Goal: Task Accomplishment & Management: Manage account settings

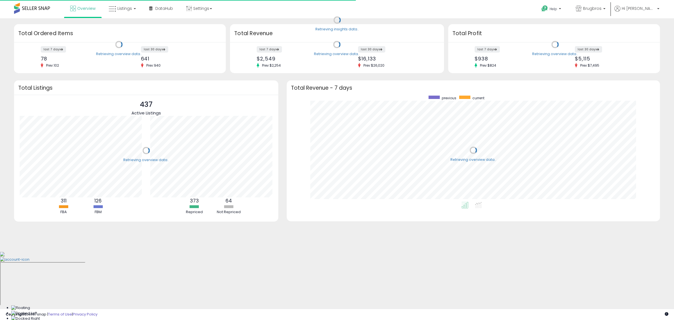
scroll to position [106, 362]
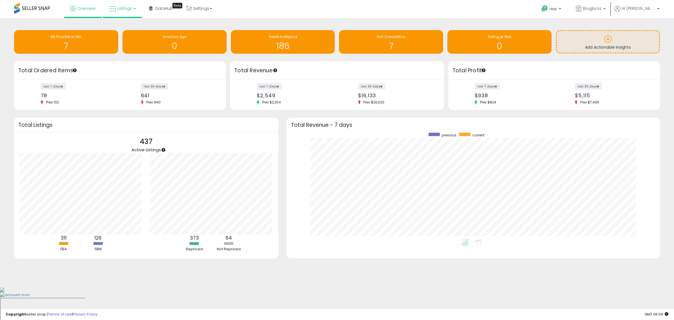
click at [119, 6] on span "Listings" at bounding box center [124, 9] width 15 height 6
click at [127, 54] on link at bounding box center [126, 50] width 39 height 12
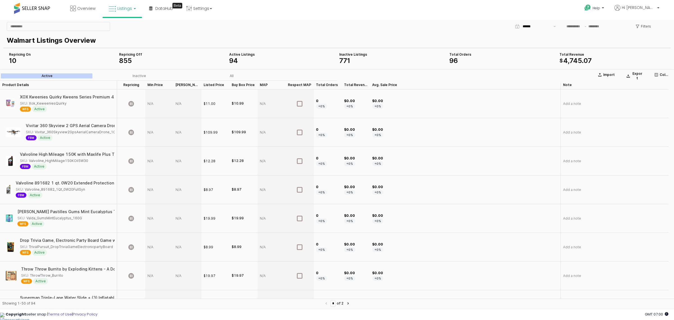
click at [14, 58] on span "10" at bounding box center [12, 60] width 7 height 8
click at [662, 71] on button "Columns" at bounding box center [662, 74] width 20 height 9
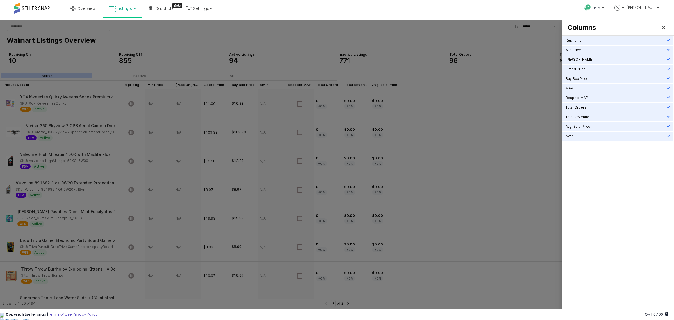
click at [543, 157] on div at bounding box center [337, 165] width 674 height 291
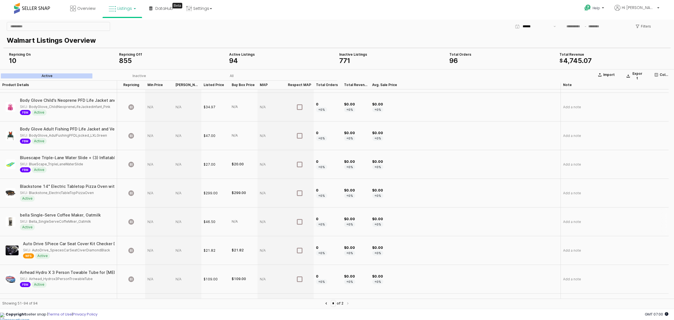
scroll to position [1069, 0]
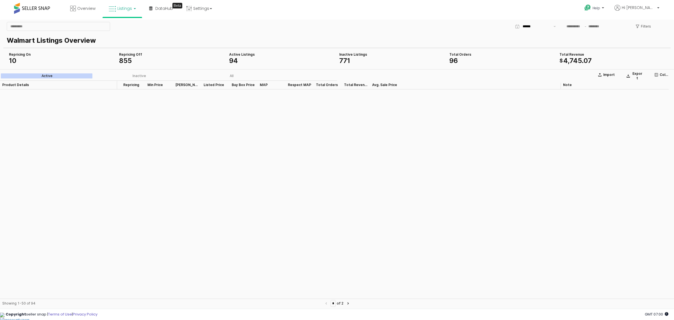
type input "*"
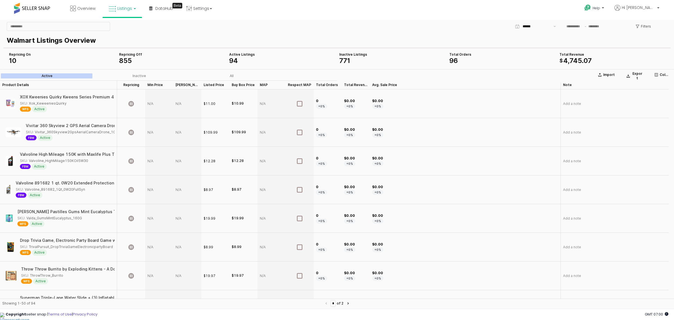
click at [20, 55] on div "Repricing On" at bounding box center [62, 54] width 106 height 4
click at [205, 10] on link "Settings" at bounding box center [199, 8] width 34 height 17
click at [198, 27] on link "Store settings" at bounding box center [199, 28] width 25 height 5
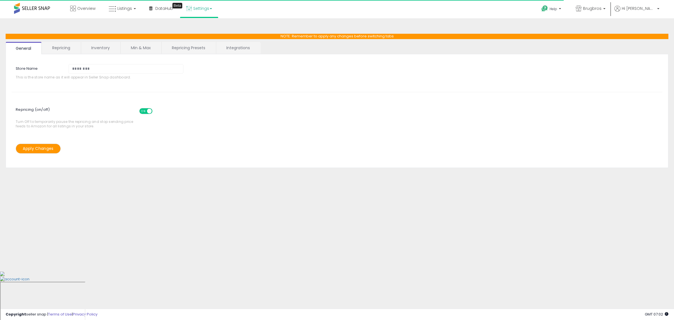
click at [65, 45] on link "Repricing" at bounding box center [61, 48] width 38 height 12
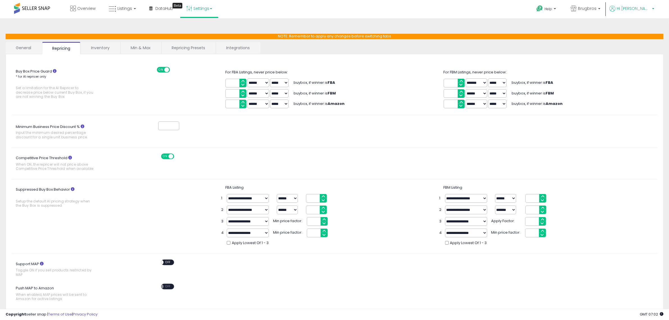
click at [652, 10] on p "Hi [PERSON_NAME]" at bounding box center [631, 9] width 45 height 7
click at [642, 32] on link "Account" at bounding box center [641, 29] width 15 height 5
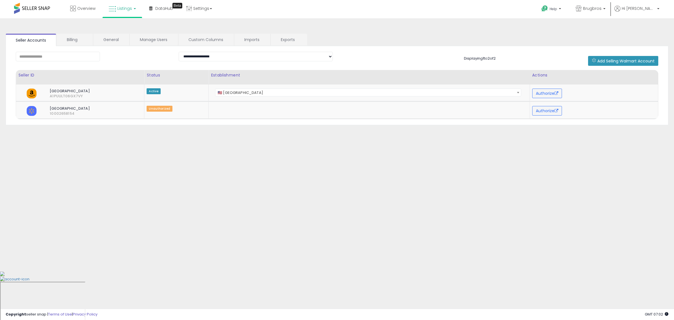
click at [131, 8] on span "Listings" at bounding box center [124, 9] width 15 height 6
click at [131, 51] on icon at bounding box center [127, 49] width 29 height 8
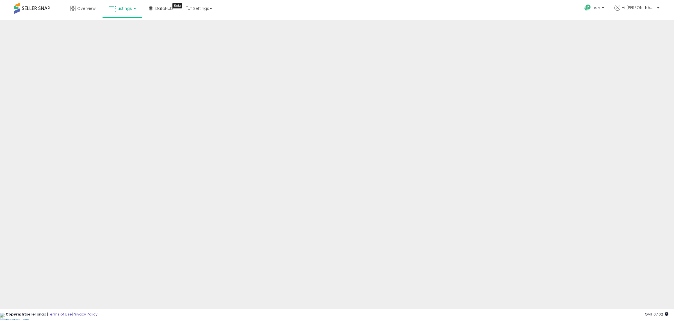
click at [123, 8] on span "Listings" at bounding box center [124, 9] width 15 height 6
click at [126, 28] on icon at bounding box center [126, 27] width 24 height 7
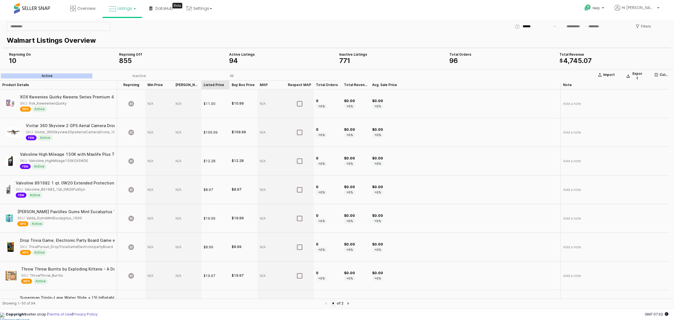
click at [216, 85] on div "Listed Price Listed Price" at bounding box center [215, 84] width 28 height 9
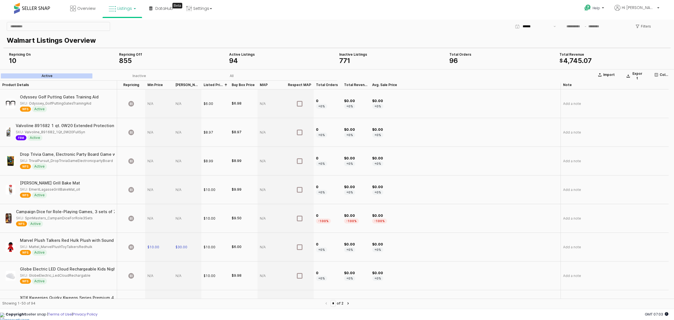
click at [217, 85] on div "Listed Price Listed Price" at bounding box center [215, 84] width 28 height 9
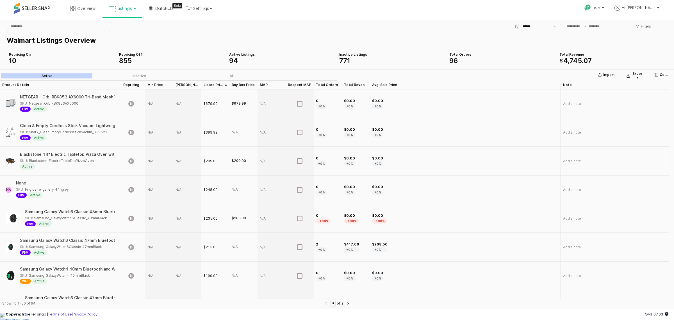
click at [73, 154] on div "Blackstone 14" Electric Tabletop Pizza Oven with Rotating Pizza Stone" at bounding box center [88, 154] width 139 height 4
click at [22, 166] on span "Active" at bounding box center [27, 166] width 15 height 6
click at [36, 159] on div "SKU: Blackstone_ElectricTableTopPizzaOven" at bounding box center [57, 160] width 74 height 5
click at [37, 159] on div "SKU: Blackstone_ElectricTableTopPizzaOven" at bounding box center [57, 160] width 74 height 5
click at [46, 152] on div "Blackstone 14" Electric Tabletop Pizza Oven with Rotating Pizza Stone SKU: Blac…" at bounding box center [58, 161] width 112 height 24
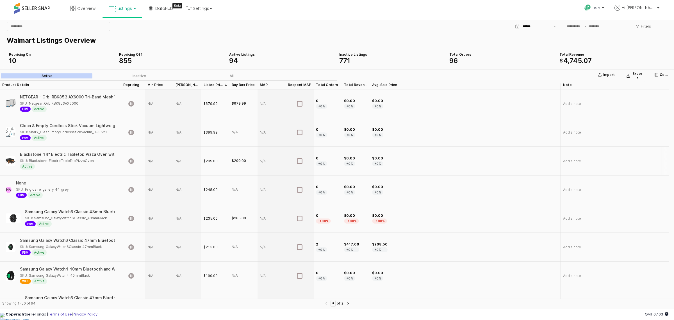
click at [10, 162] on img "App Frame" at bounding box center [11, 161] width 10 height 10
click at [50, 155] on div "Blackstone 14" Electric Tabletop Pizza Oven with Rotating Pizza Stone" at bounding box center [89, 154] width 139 height 4
click at [51, 155] on div "Blackstone 14" Electric Tabletop Pizza Oven with Rotating Pizza Stone" at bounding box center [88, 154] width 139 height 4
click at [99, 153] on div "Blackstone 14" Electric Tabletop Pizza Oven with Rotating Pizza Stone" at bounding box center [89, 154] width 139 height 4
click at [99, 153] on div "Blackstone 14" Electric Tabletop Pizza Oven with Rotating Pizza Stone" at bounding box center [88, 154] width 139 height 4
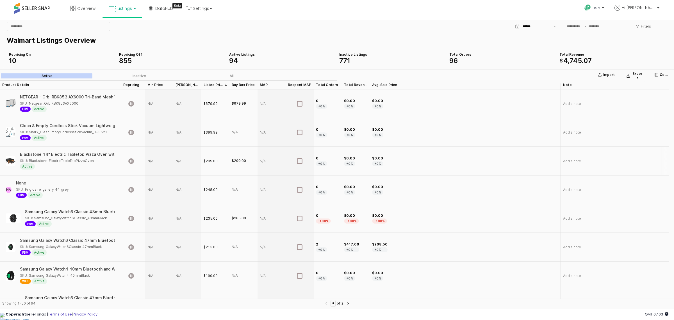
click at [99, 153] on div "Blackstone 14" Electric Tabletop Pizza Oven with Rotating Pizza Stone" at bounding box center [89, 154] width 139 height 4
click at [99, 153] on div "Blackstone 14" Electric Tabletop Pizza Oven with Rotating Pizza Stone" at bounding box center [88, 154] width 139 height 4
click at [219, 159] on div "$299.00" at bounding box center [215, 161] width 28 height 29
click at [245, 160] on div "$299.00" at bounding box center [239, 160] width 14 height 5
click at [324, 162] on div "+0%" at bounding box center [321, 163] width 11 height 5
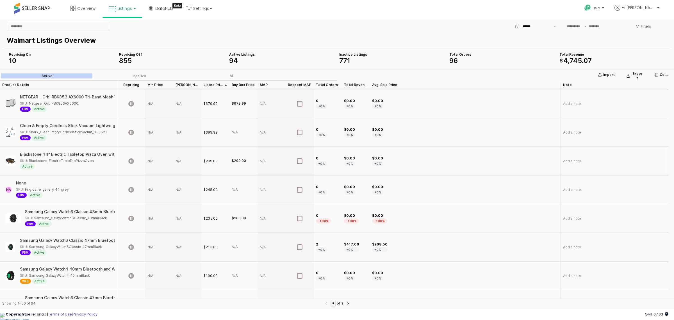
click at [354, 160] on span "$0.00" at bounding box center [349, 158] width 11 height 5
